Goal: Browse casually

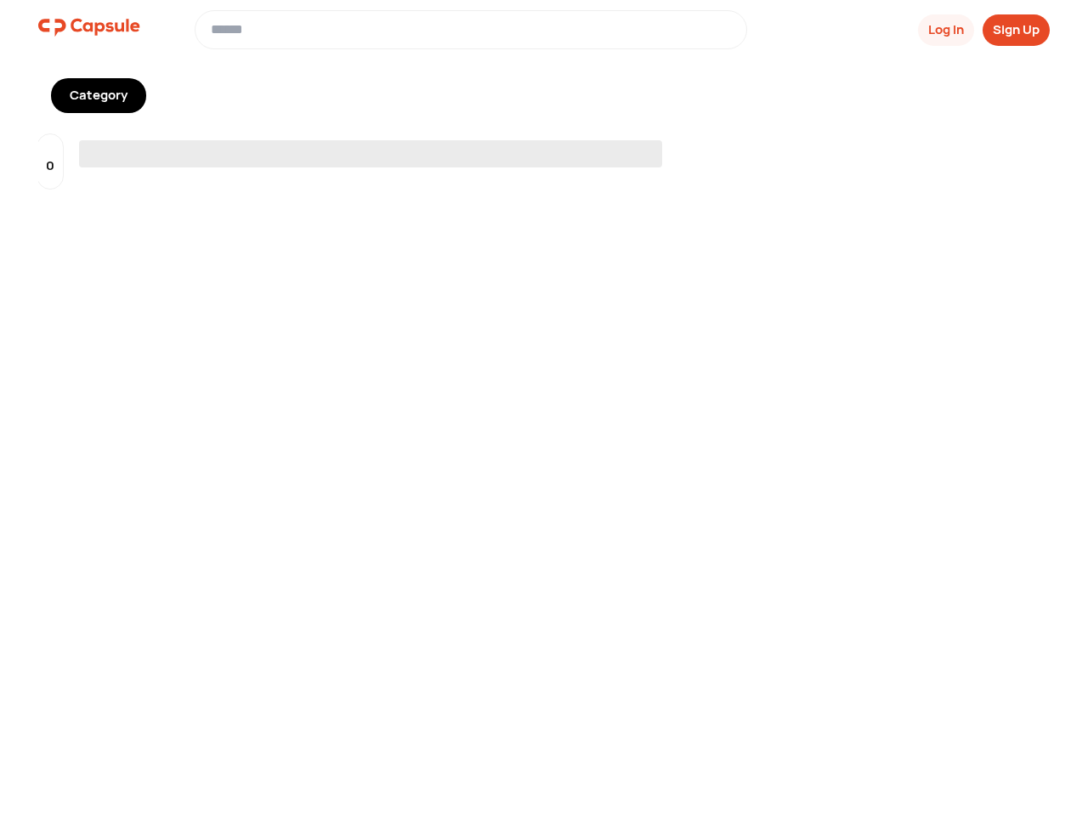
click at [544, 148] on span "‌" at bounding box center [370, 153] width 583 height 27
click at [944, 30] on button "Log In" at bounding box center [946, 29] width 56 height 31
click at [1016, 30] on button "Sign Up" at bounding box center [1016, 29] width 67 height 31
click at [50, 161] on p "0" at bounding box center [50, 166] width 8 height 20
